Goal: Check status: Check status

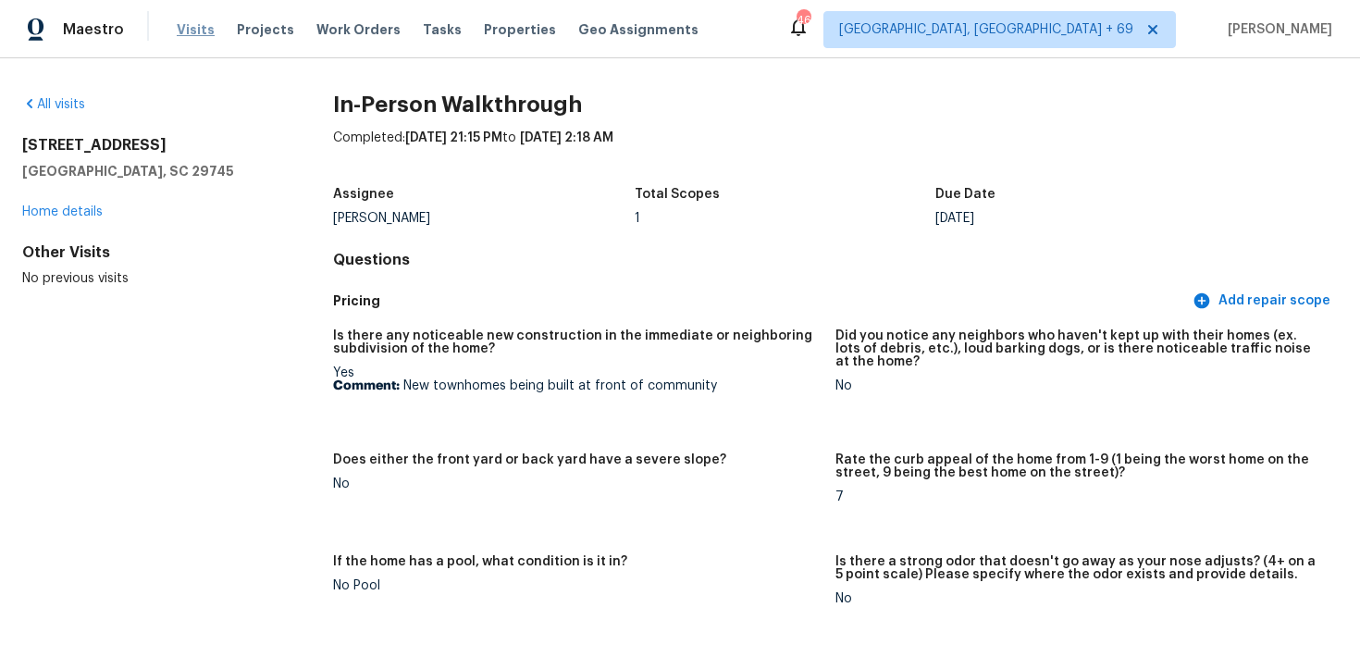
click at [182, 23] on span "Visits" at bounding box center [196, 29] width 38 height 19
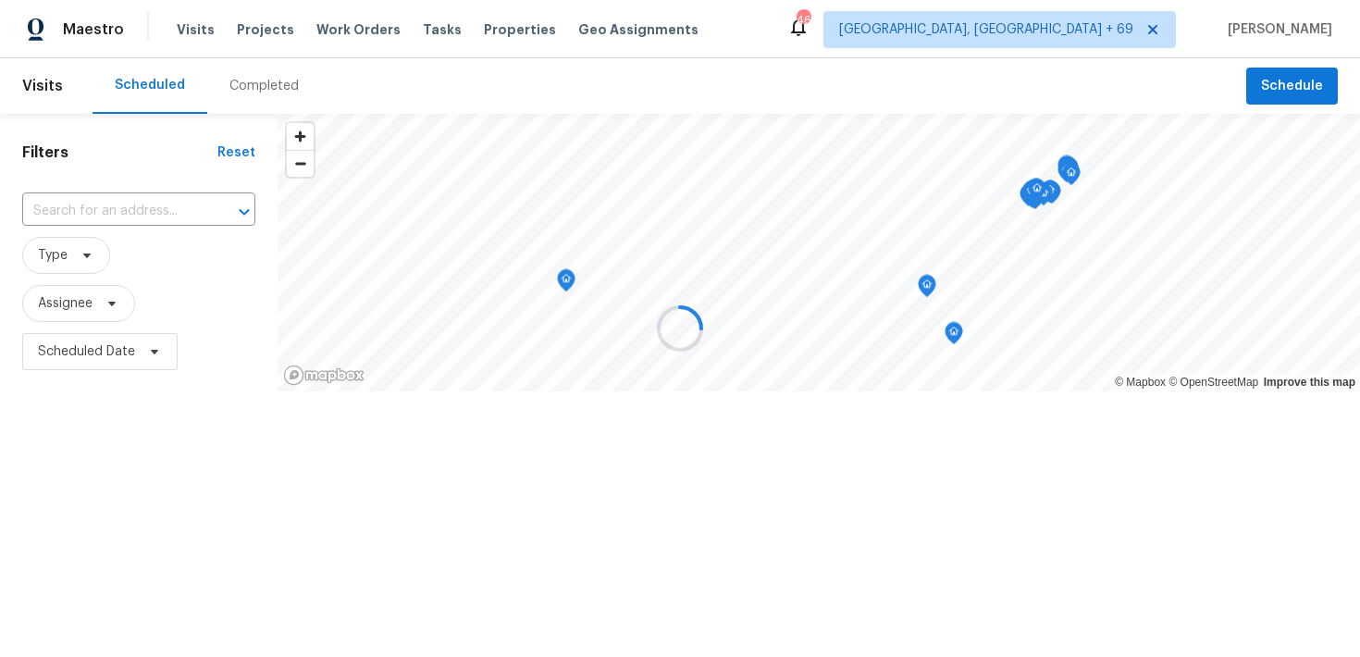
click at [260, 89] on div at bounding box center [680, 328] width 1360 height 657
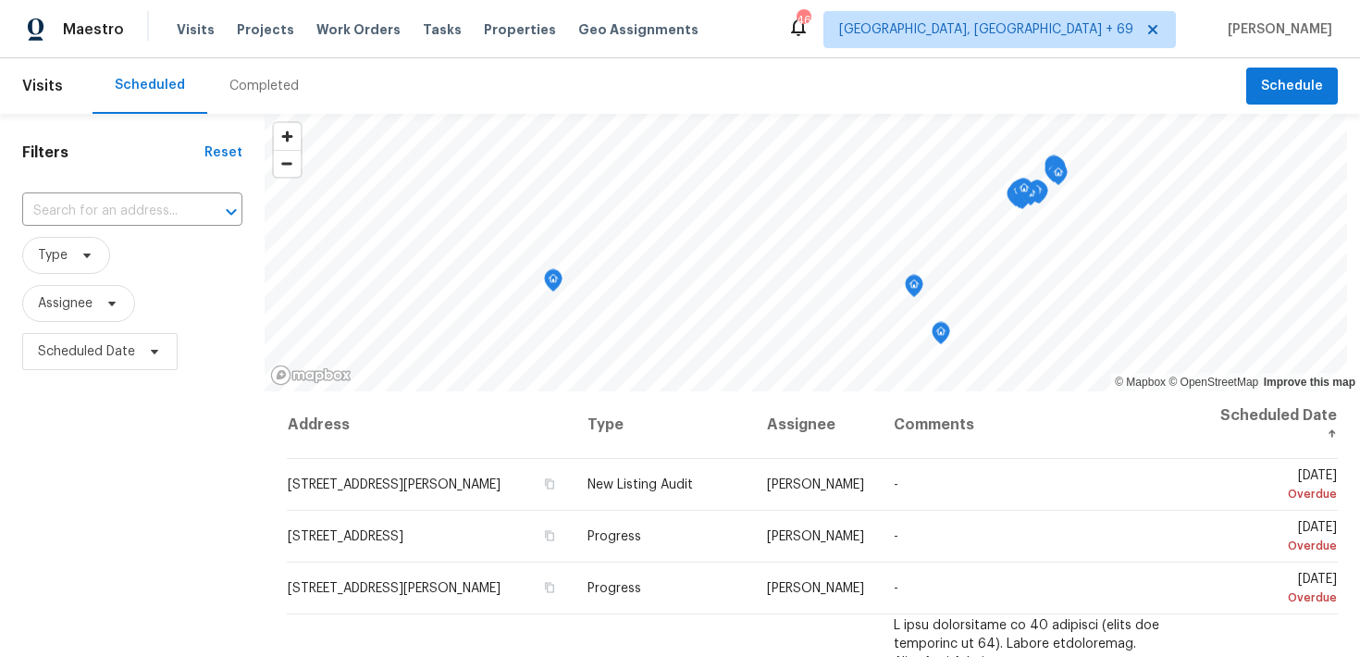
click at [260, 89] on div "Completed" at bounding box center [263, 86] width 69 height 19
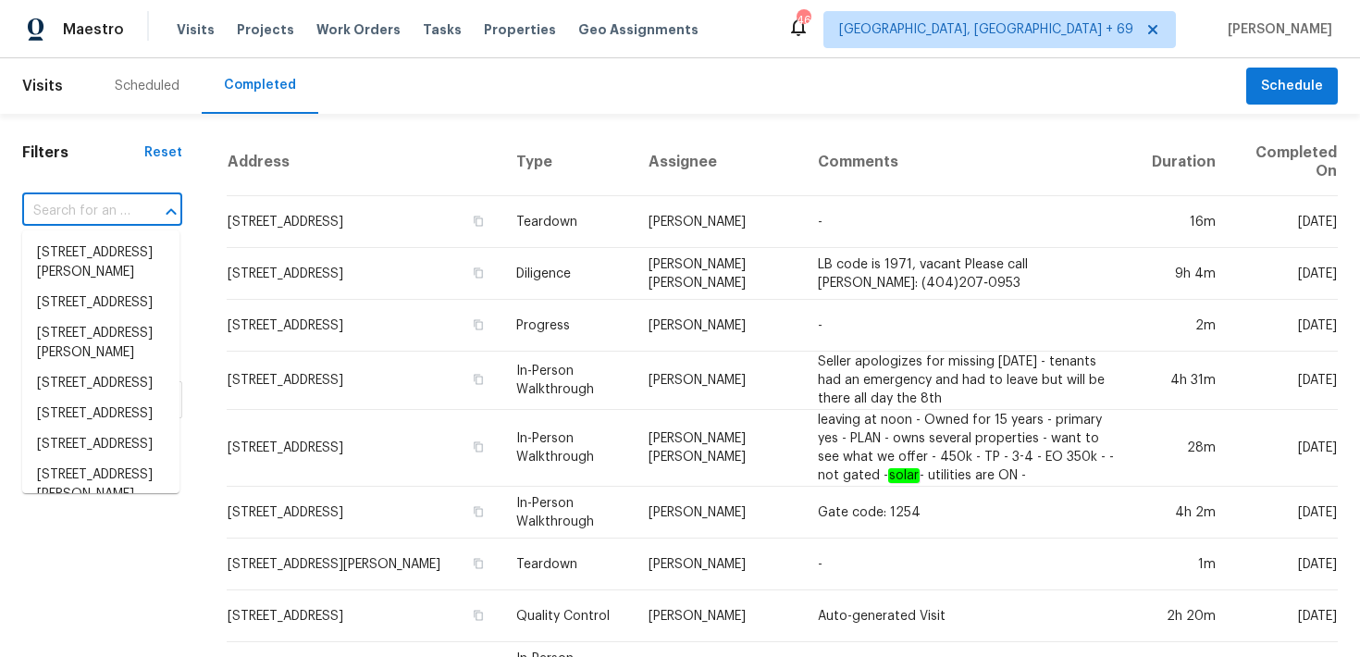
click at [103, 216] on input "text" at bounding box center [76, 211] width 108 height 29
paste input "[STREET_ADDRESS][PERSON_NAME]"
type input "[STREET_ADDRESS][PERSON_NAME]"
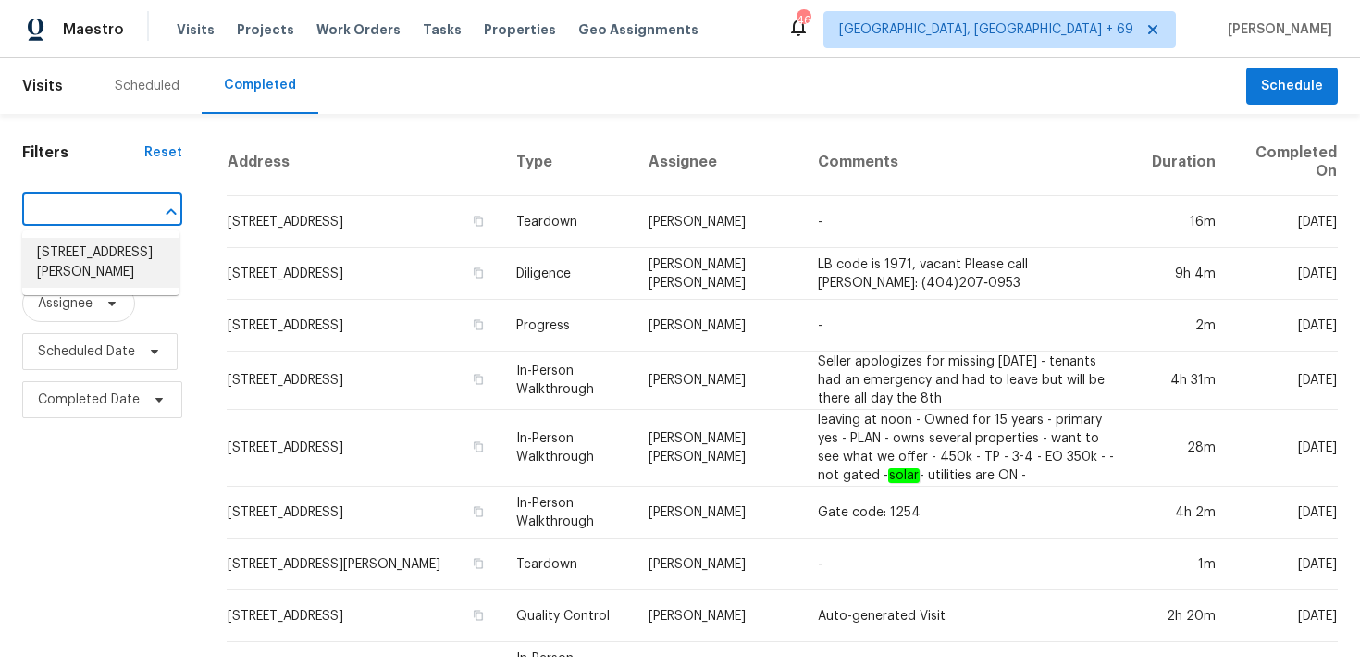
click at [72, 257] on li "[STREET_ADDRESS][PERSON_NAME]" at bounding box center [100, 263] width 157 height 50
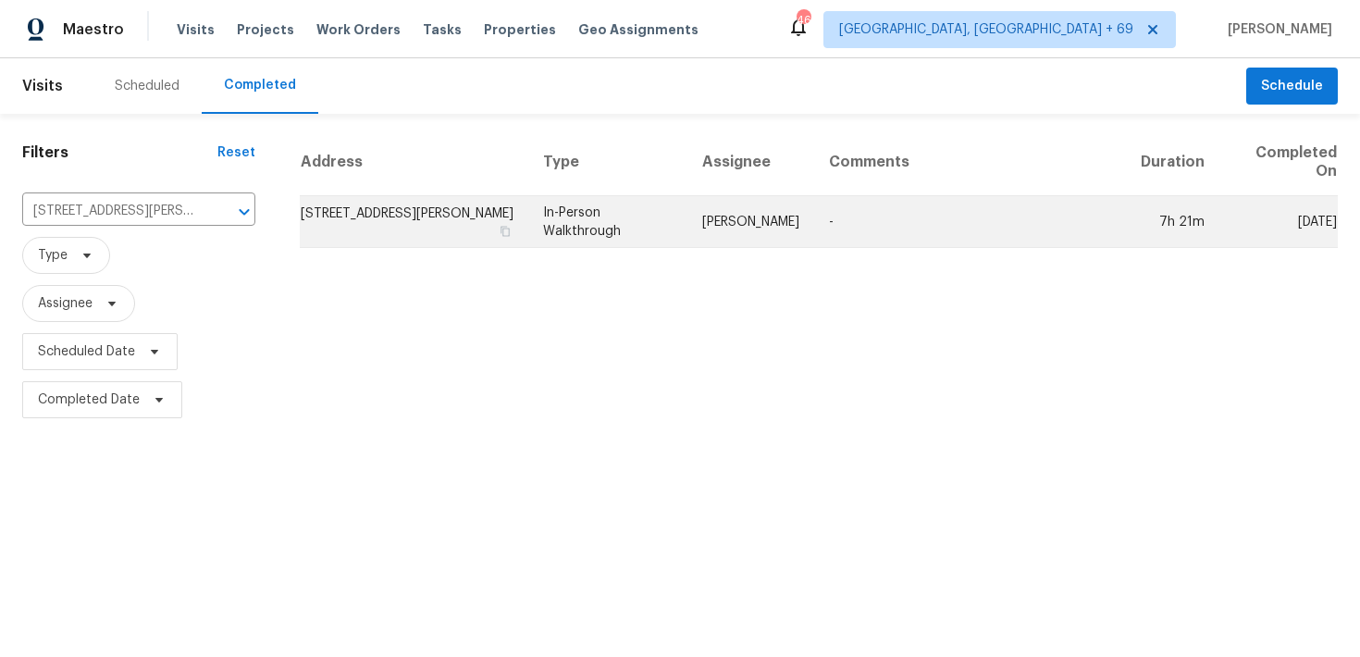
click at [589, 214] on td "In-Person Walkthrough" at bounding box center [607, 222] width 159 height 52
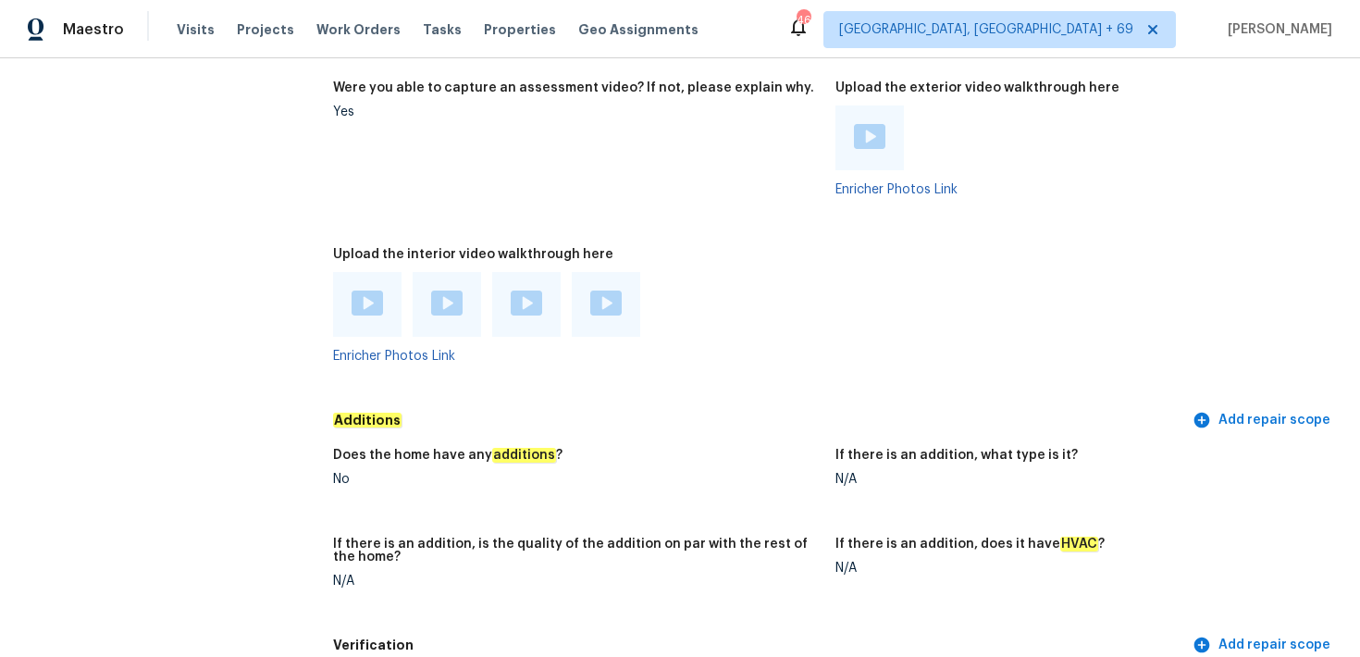
scroll to position [4218, 0]
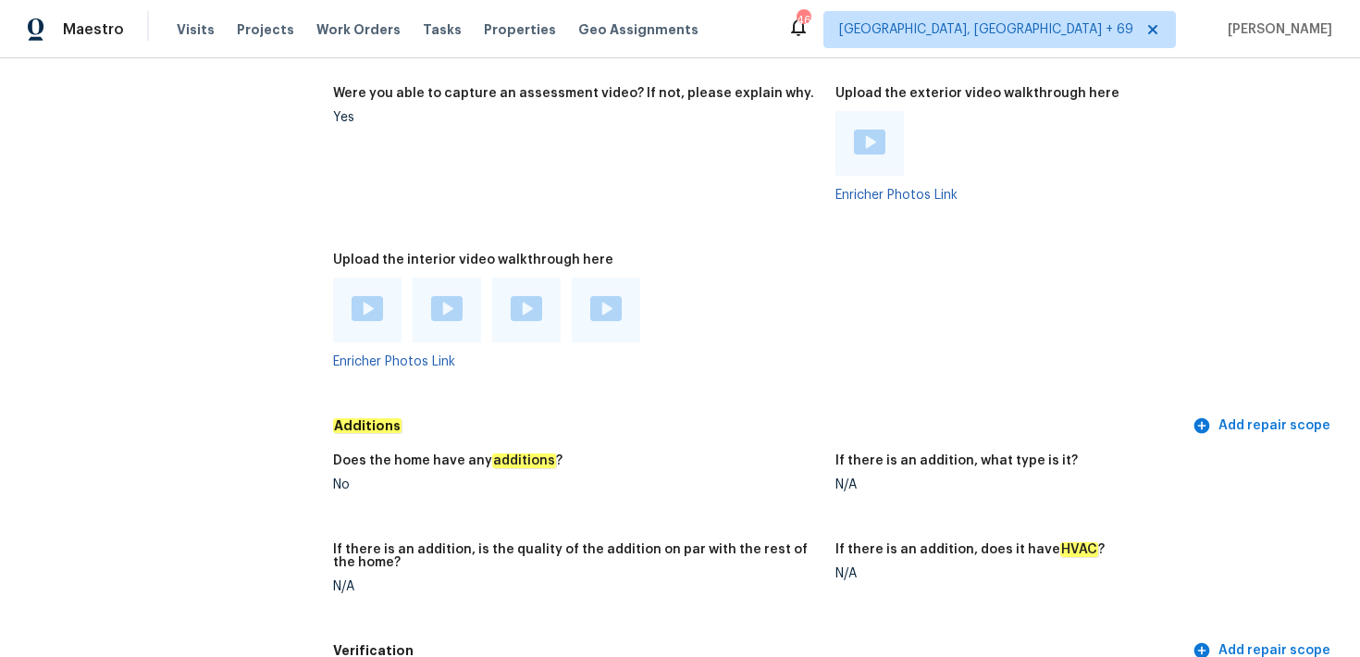
click at [365, 304] on img at bounding box center [367, 308] width 31 height 25
click at [440, 297] on img at bounding box center [446, 308] width 31 height 25
click at [524, 303] on img at bounding box center [526, 308] width 31 height 25
click at [607, 312] on img at bounding box center [605, 308] width 31 height 25
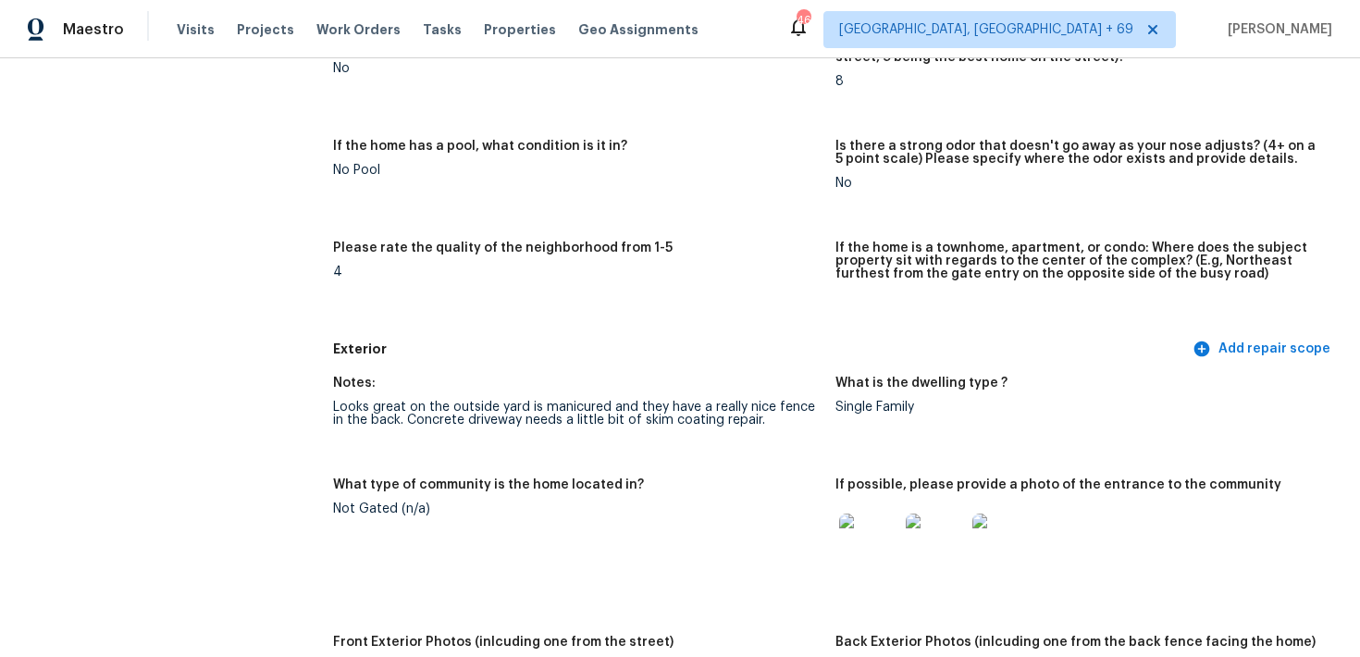
scroll to position [0, 0]
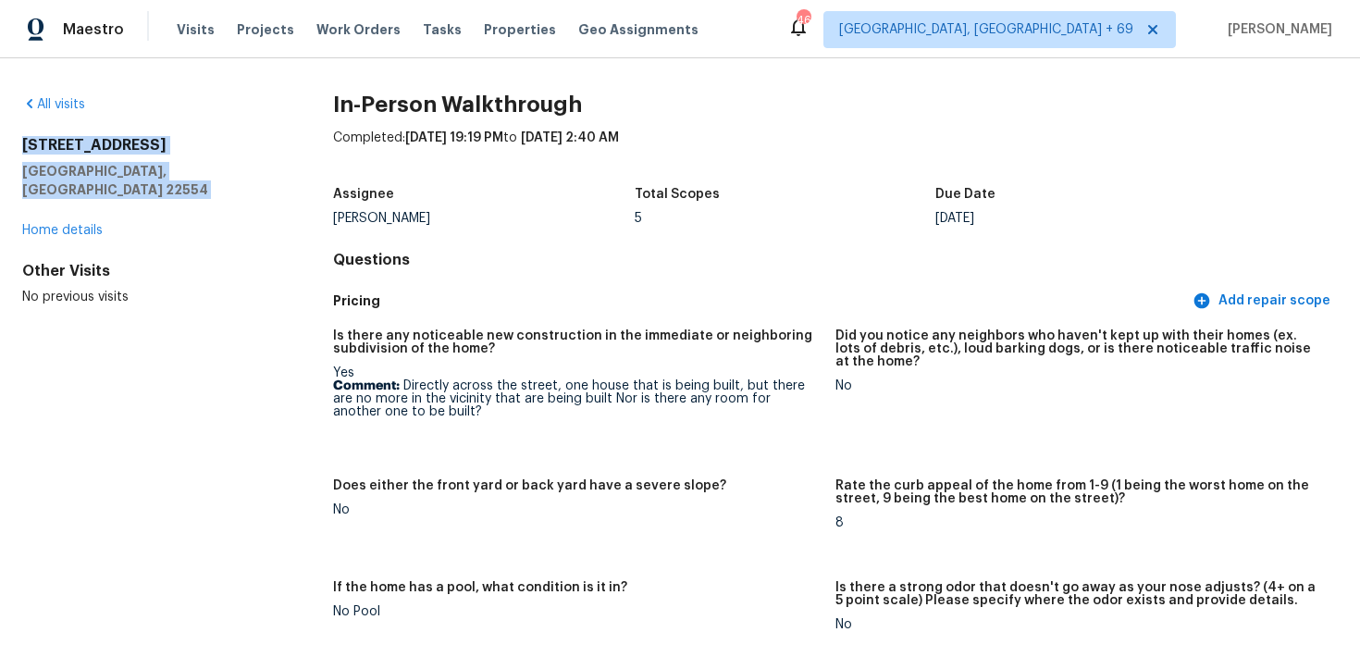
drag, startPoint x: 18, startPoint y: 134, endPoint x: 215, endPoint y: 197, distance: 206.9
click at [215, 197] on div "All visits [STREET_ADDRESS][PERSON_NAME] Home details Other Visits No previous …" at bounding box center [680, 357] width 1360 height 599
copy div "[STREET_ADDRESS][PERSON_NAME]"
